Goal: Information Seeking & Learning: Learn about a topic

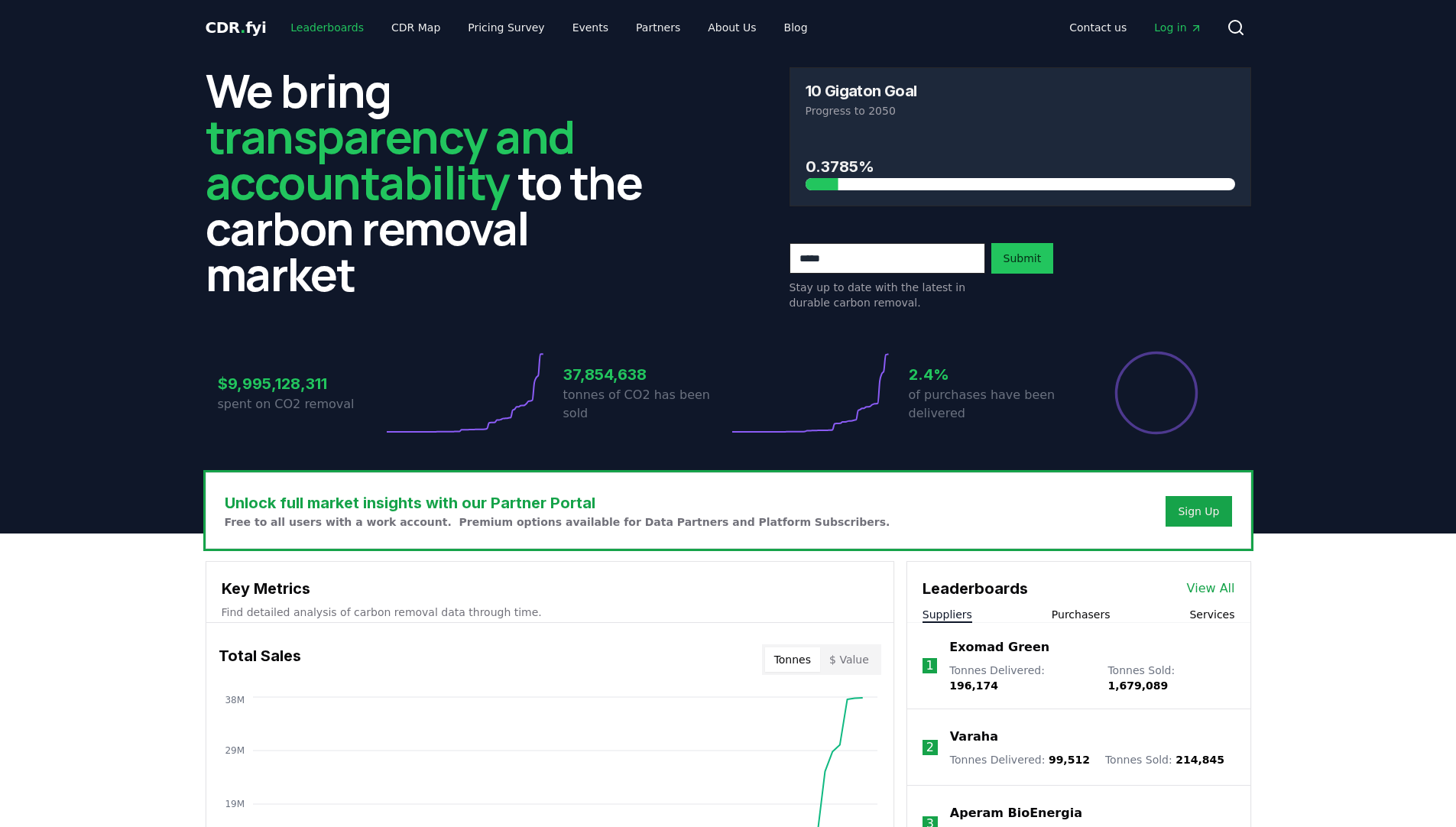
click at [313, 25] on link "Leaderboards" at bounding box center [327, 28] width 98 height 28
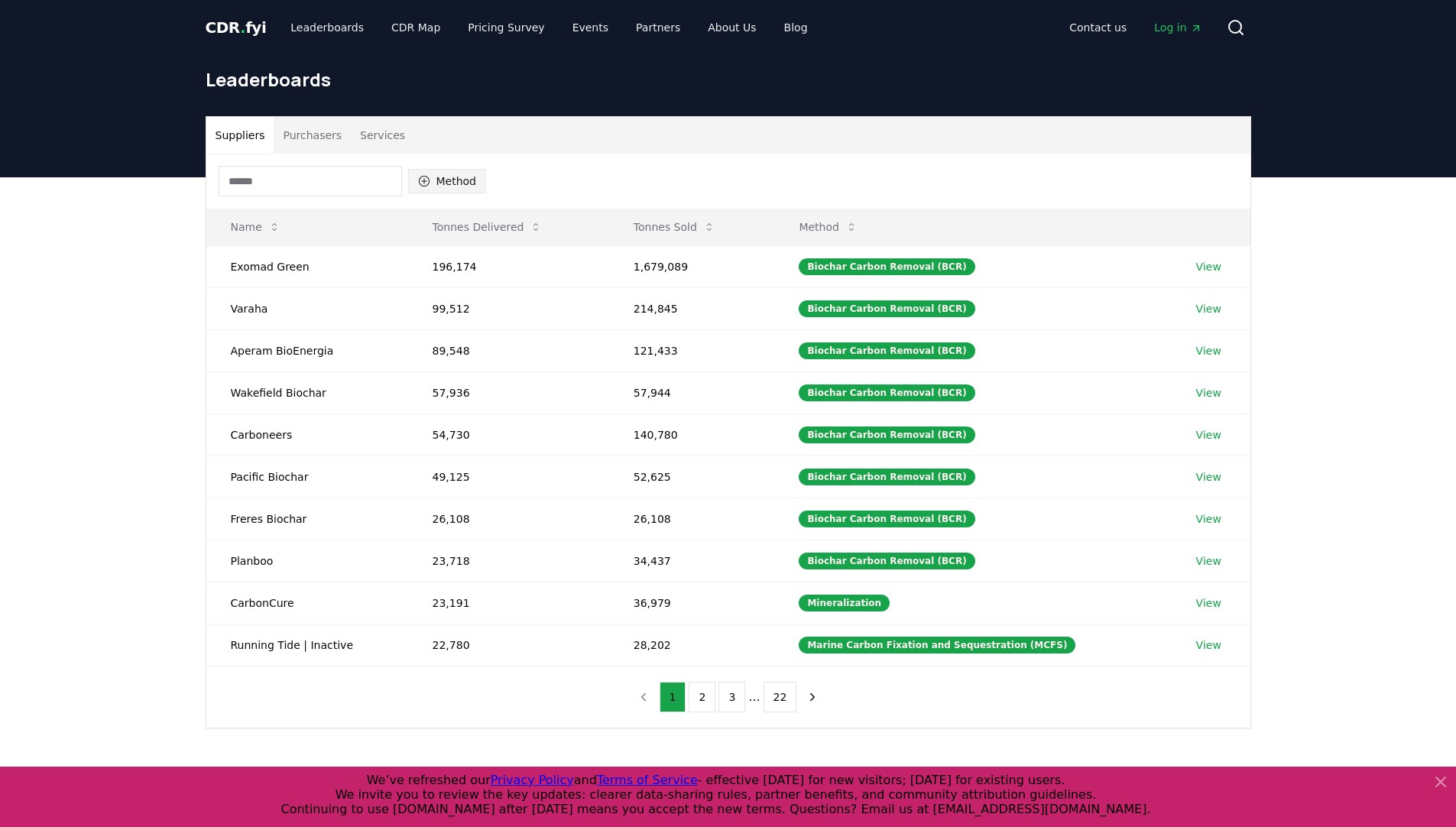
click at [457, 183] on button "Method" at bounding box center [447, 181] width 79 height 24
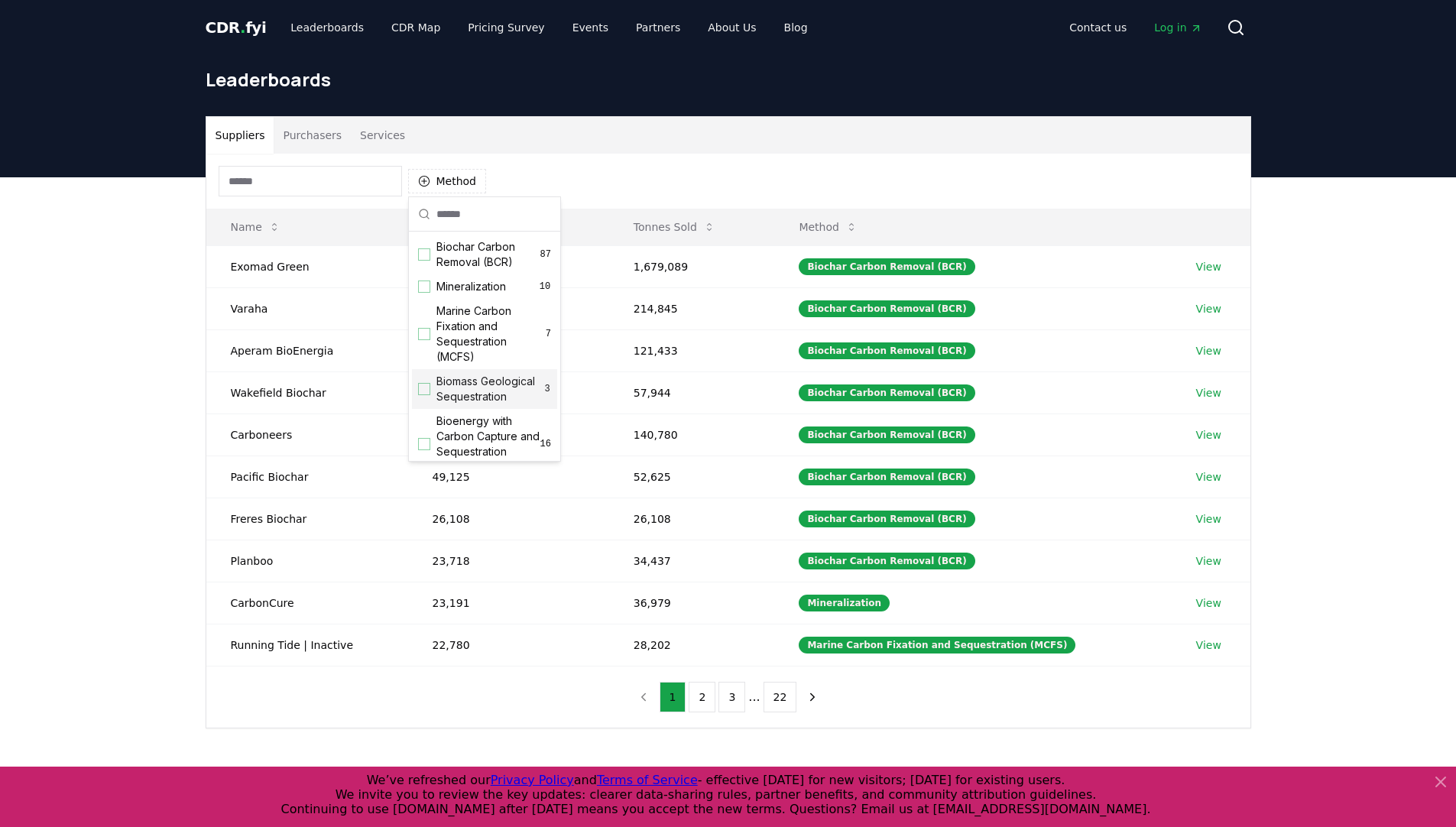
scroll to position [76, 0]
click at [427, 374] on div "Suggestions" at bounding box center [424, 368] width 12 height 12
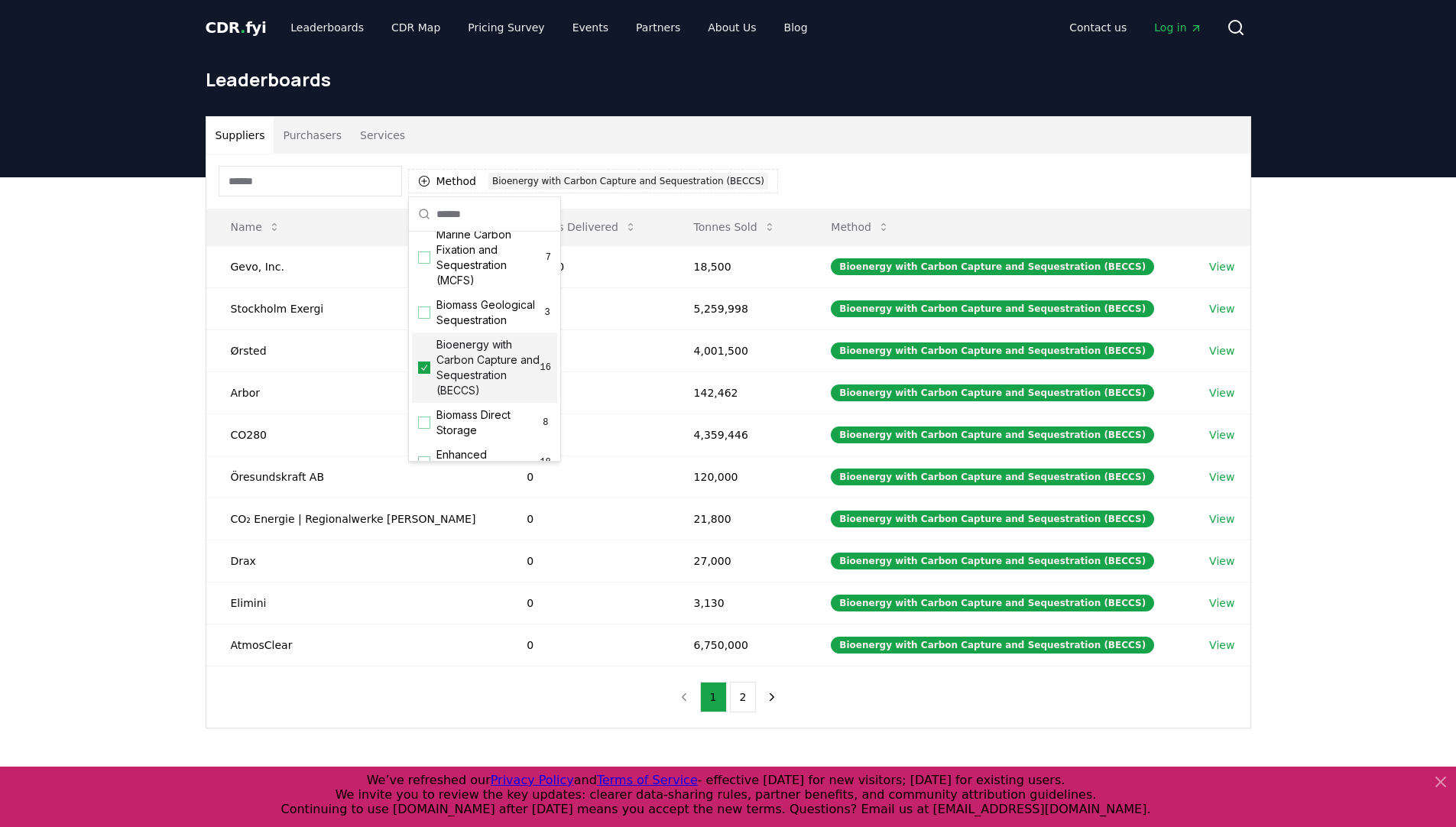
click at [112, 311] on div "Suppliers Purchasers Services Method 1 Bioenergy with Carbon Capture and Seques…" at bounding box center [728, 483] width 1456 height 612
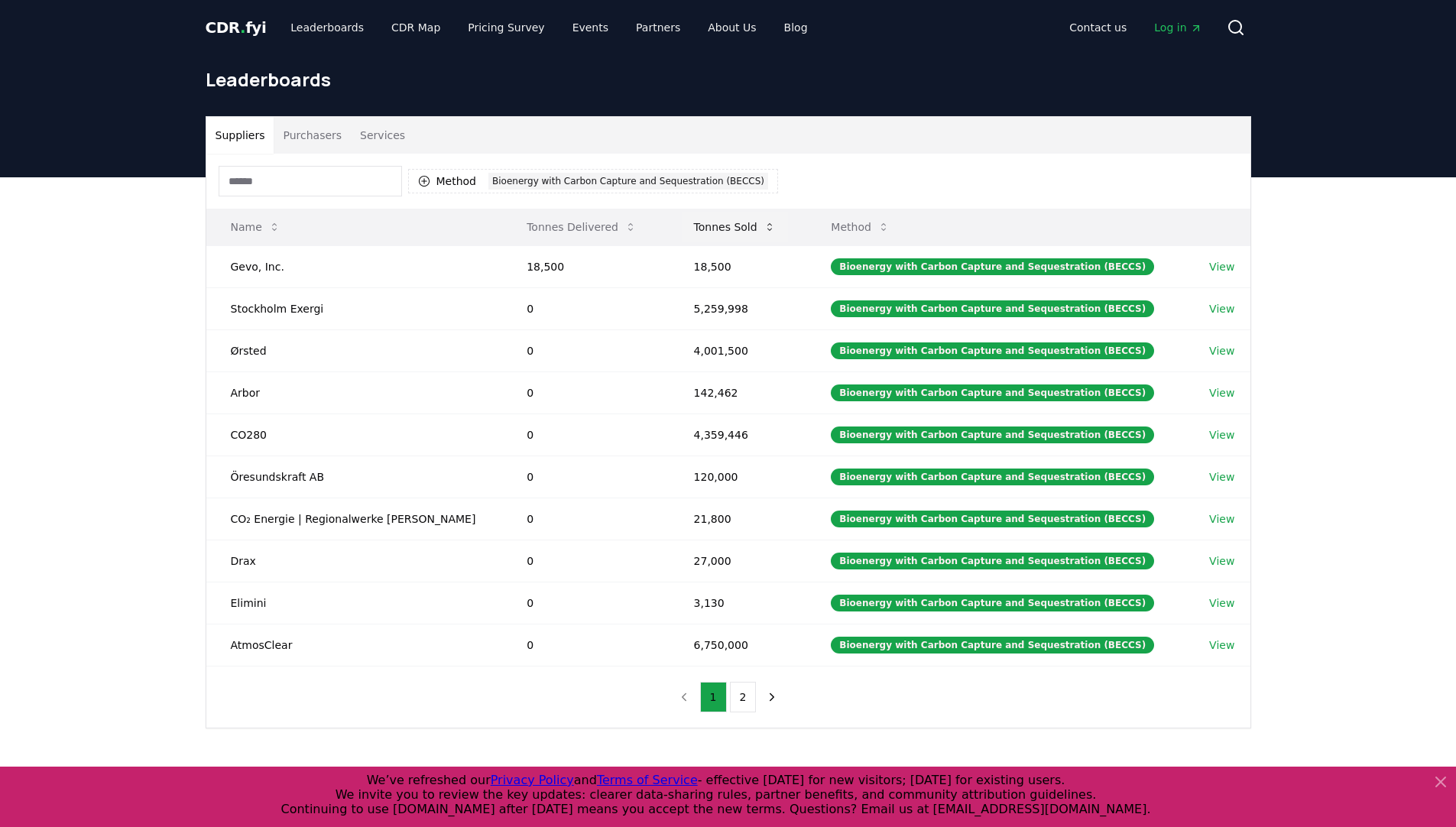
click at [764, 229] on icon at bounding box center [770, 227] width 12 height 12
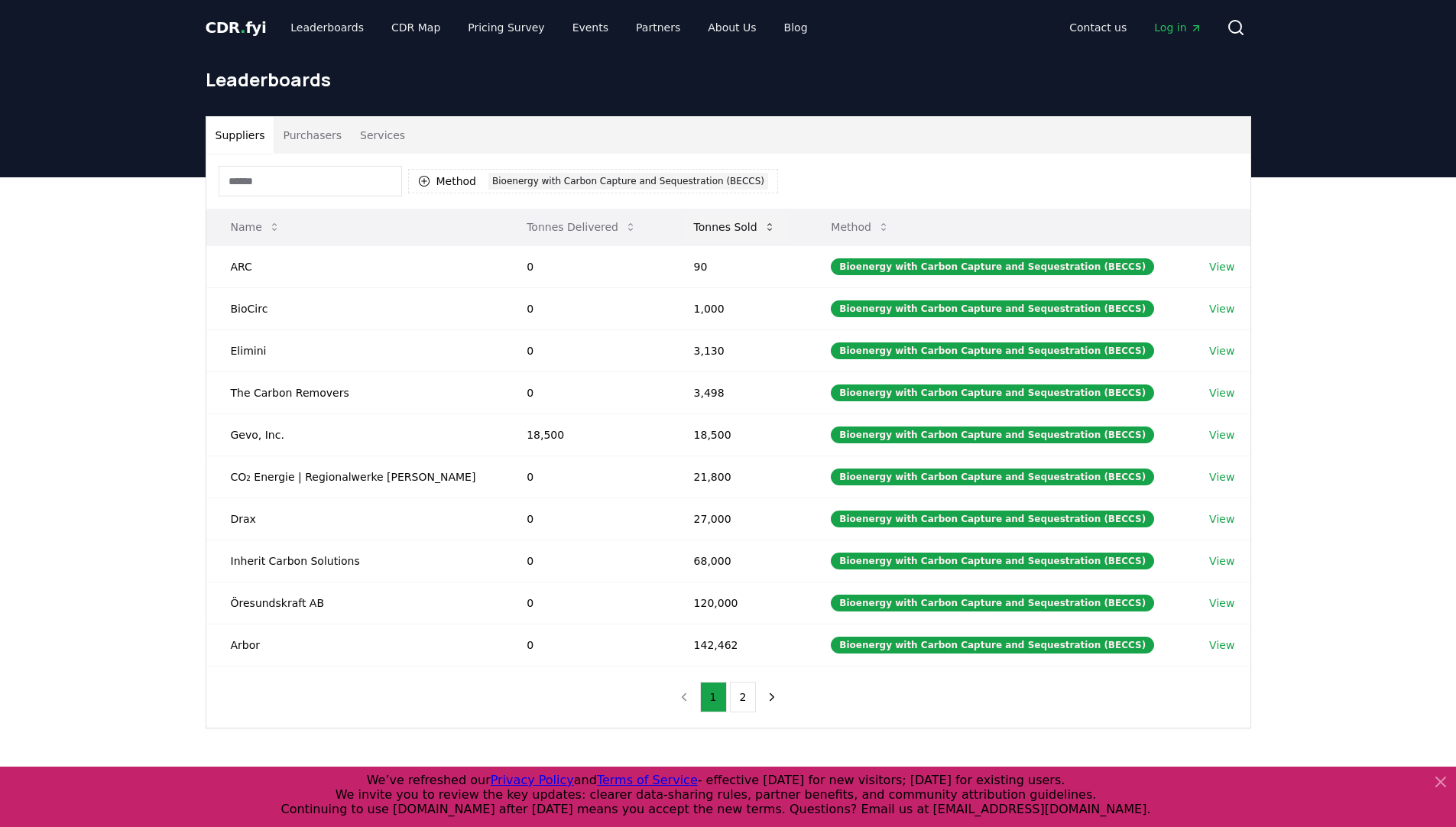
click at [764, 229] on icon at bounding box center [770, 227] width 12 height 12
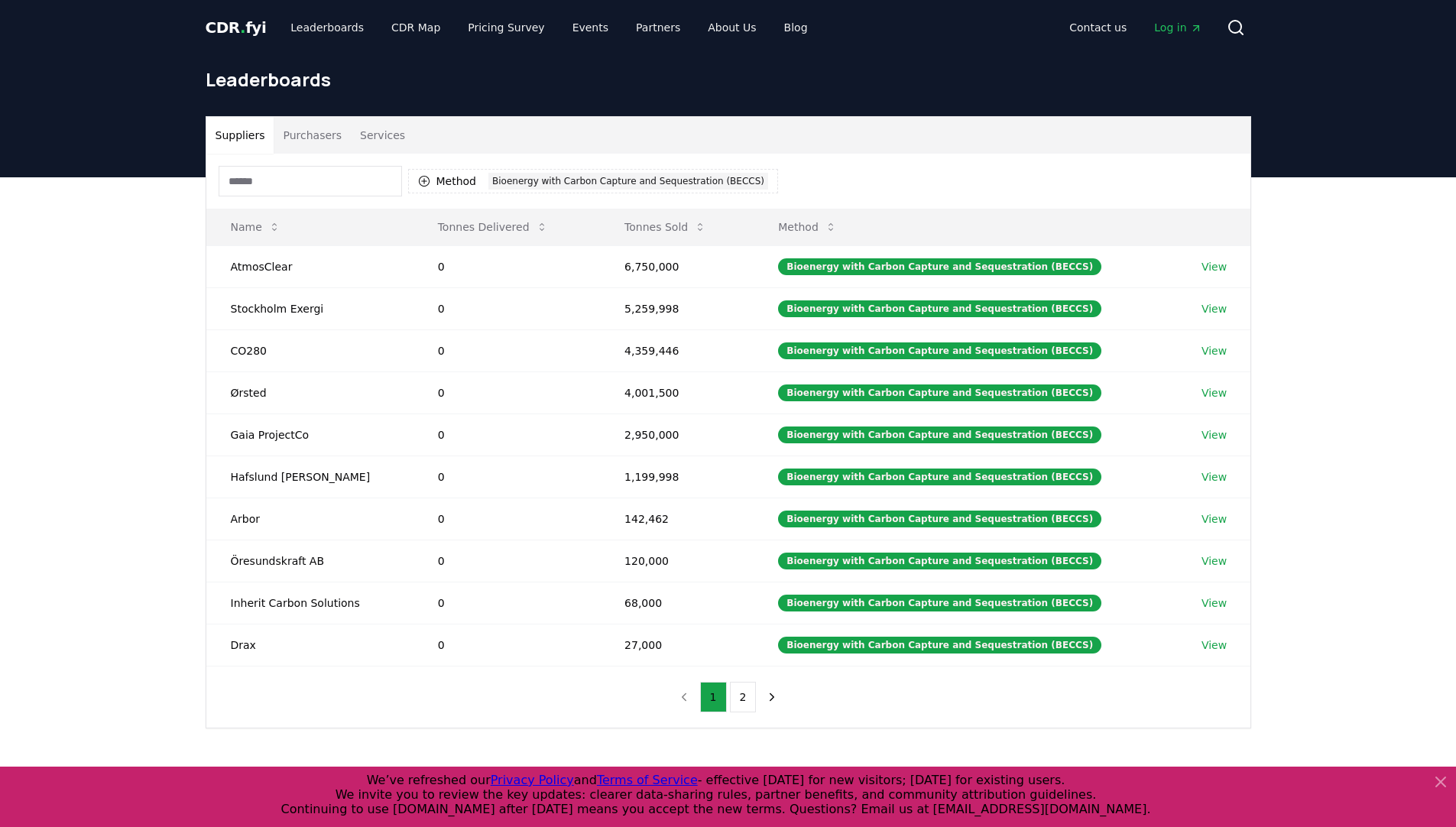
drag, startPoint x: 57, startPoint y: 381, endPoint x: 80, endPoint y: 362, distance: 29.8
click at [57, 381] on div "Suppliers Purchasers Services Method 1 Bioenergy with Carbon Capture and Seques…" at bounding box center [728, 483] width 1456 height 612
